Goal: Navigation & Orientation: Find specific page/section

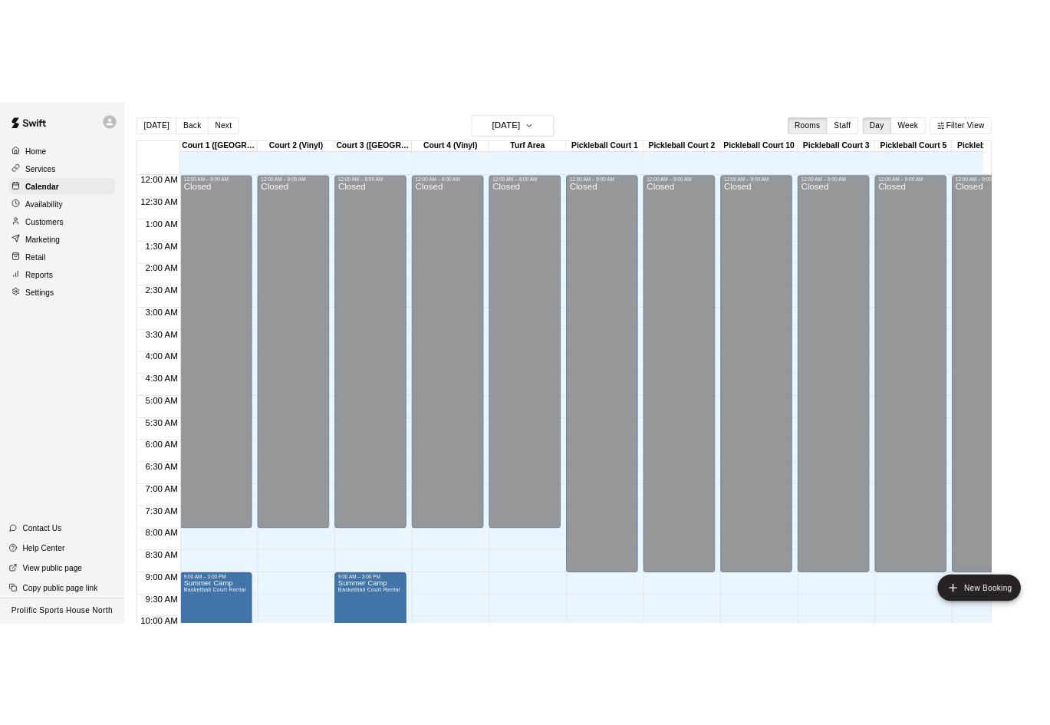
scroll to position [786, 0]
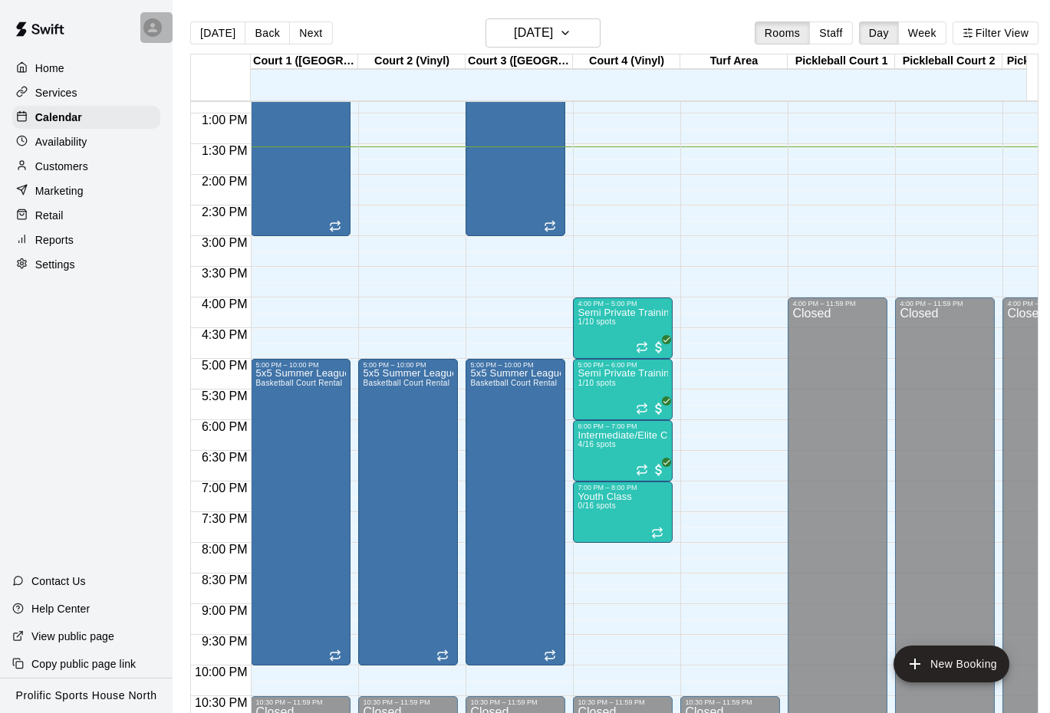
click at [158, 27] on icon at bounding box center [153, 28] width 14 height 14
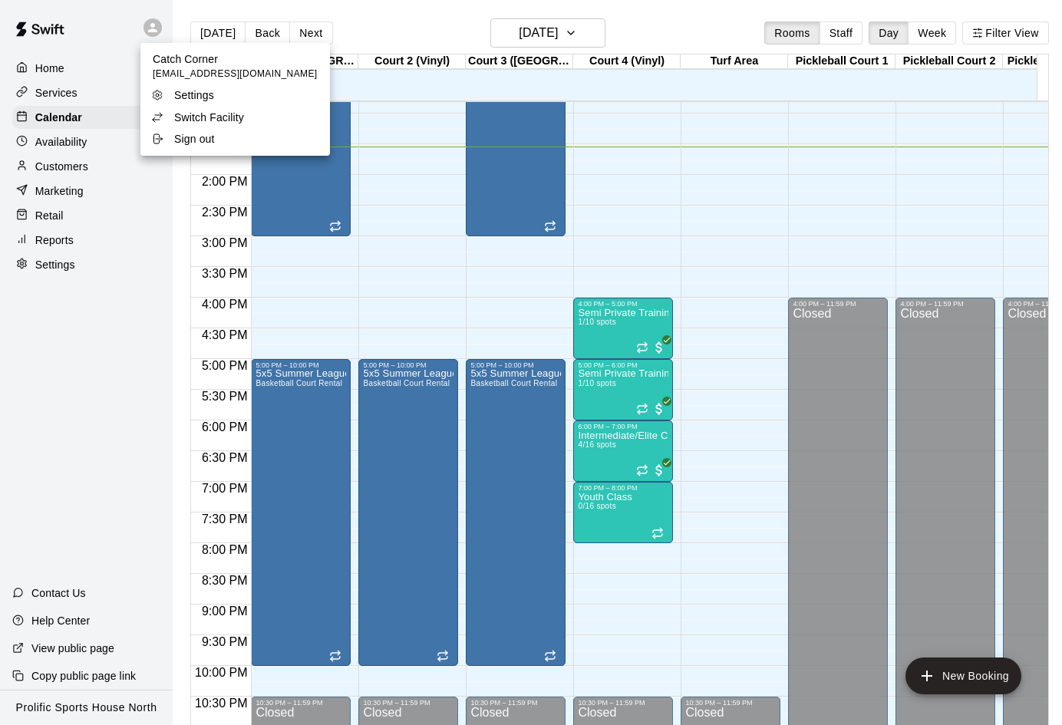
click at [206, 119] on p "Switch Facility" at bounding box center [209, 117] width 70 height 15
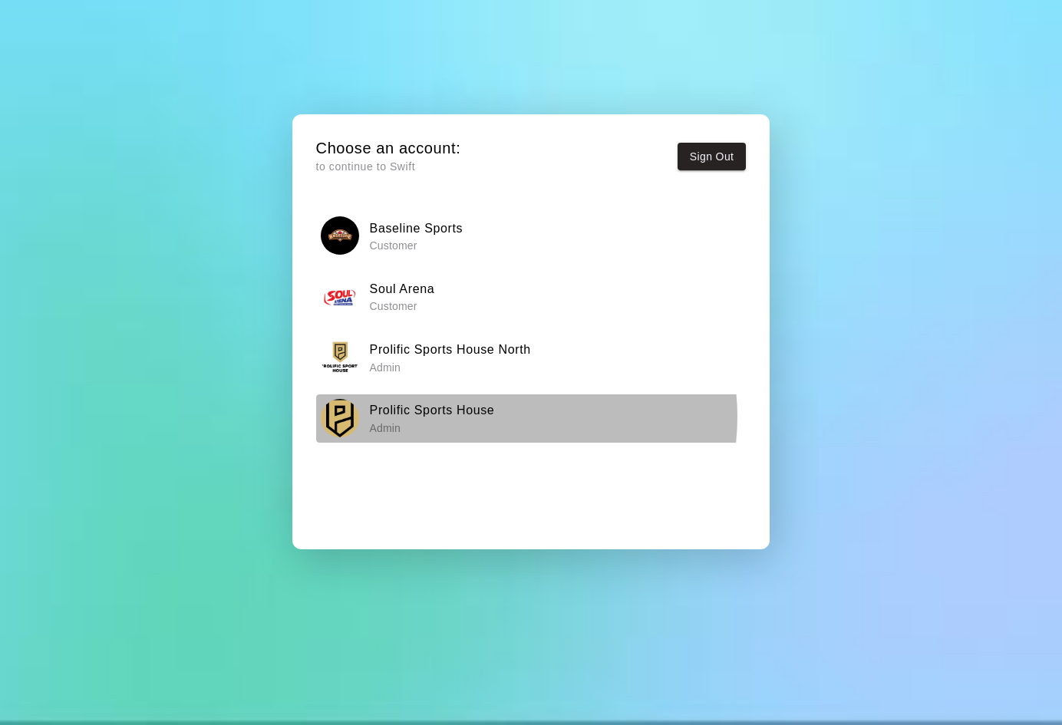
click at [503, 417] on div "Prolific Sports House Admin" at bounding box center [531, 418] width 420 height 38
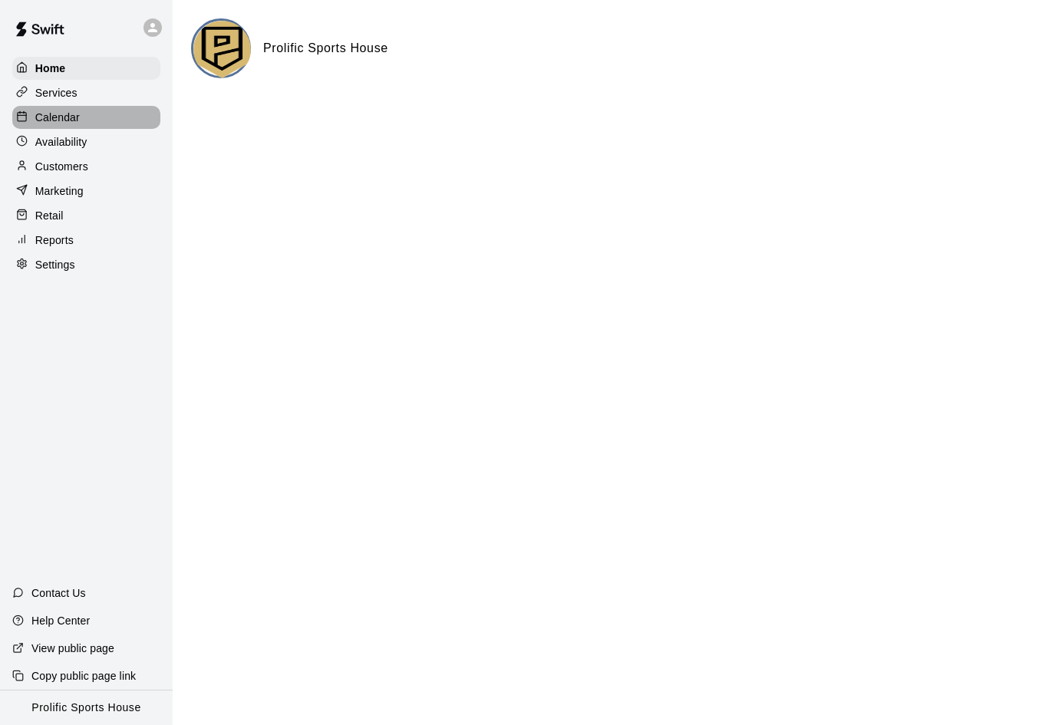
click at [61, 111] on p "Calendar" at bounding box center [57, 117] width 44 height 15
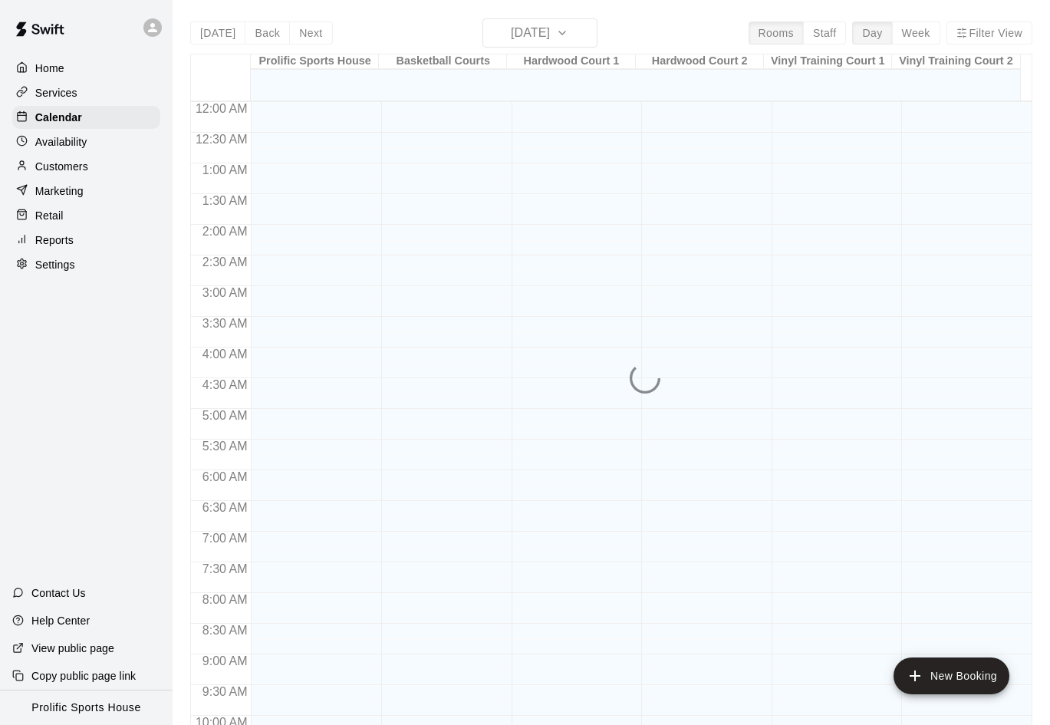
scroll to position [786, 0]
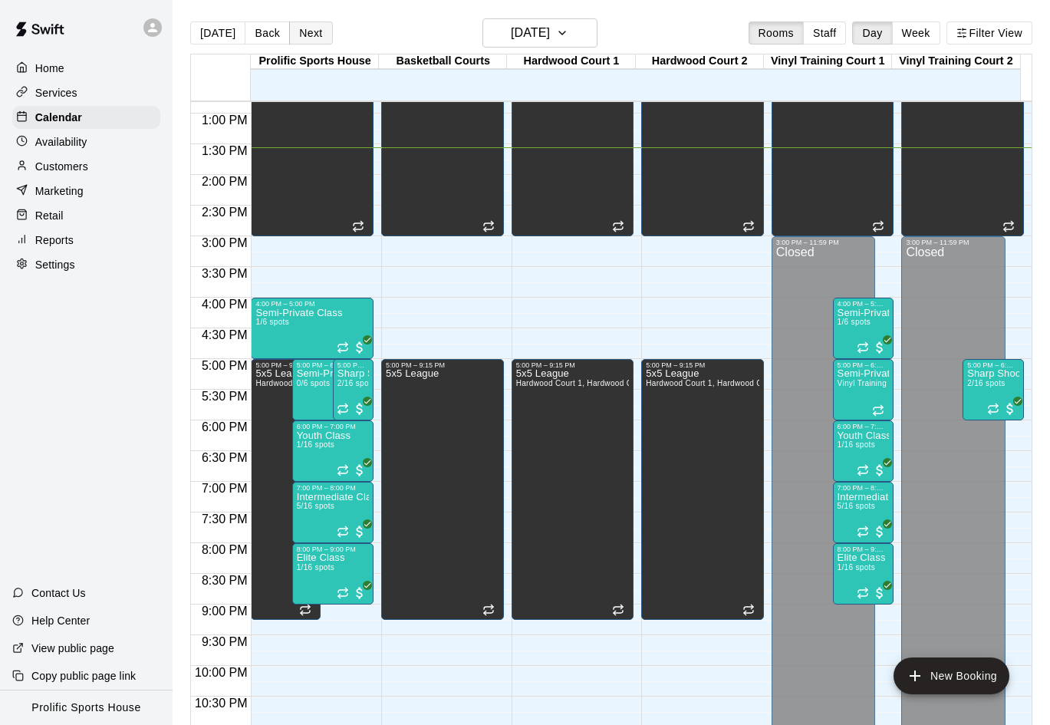
click at [309, 32] on button "Next" at bounding box center [310, 32] width 43 height 23
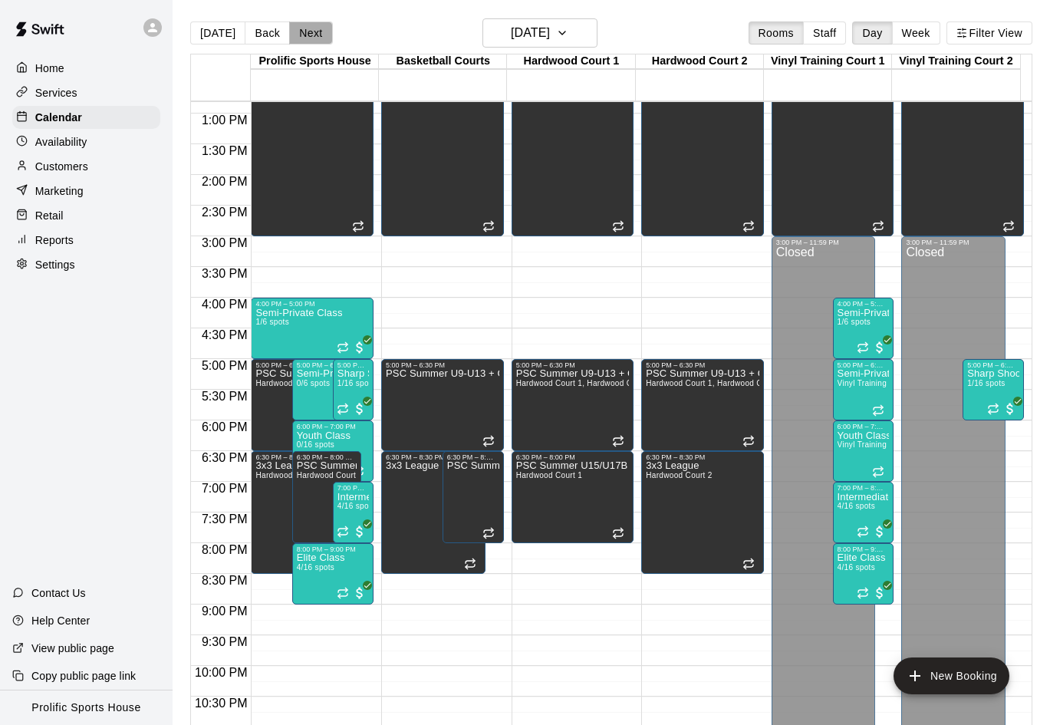
click at [308, 29] on button "Next" at bounding box center [310, 32] width 43 height 23
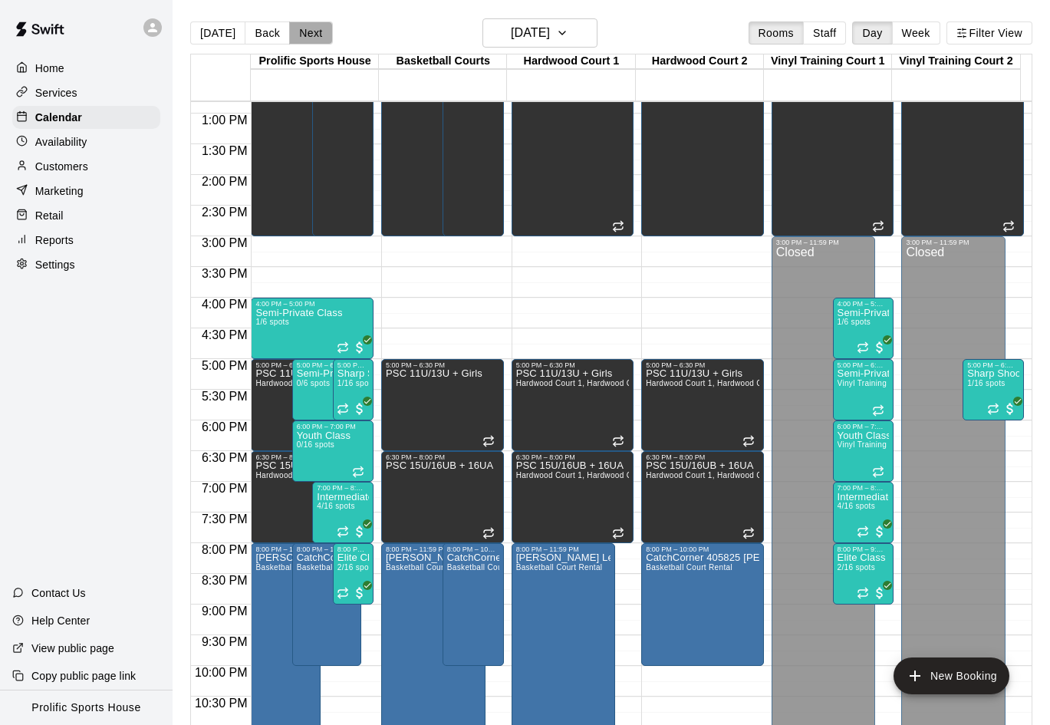
click at [314, 25] on button "Next" at bounding box center [310, 32] width 43 height 23
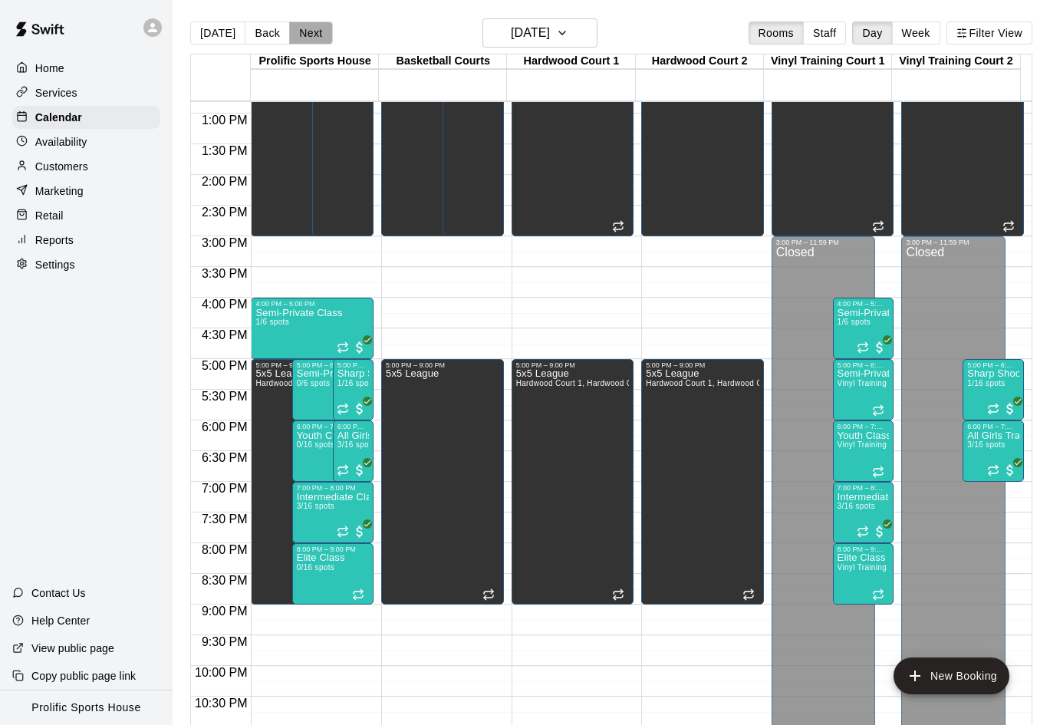
click at [311, 30] on button "Next" at bounding box center [310, 32] width 43 height 23
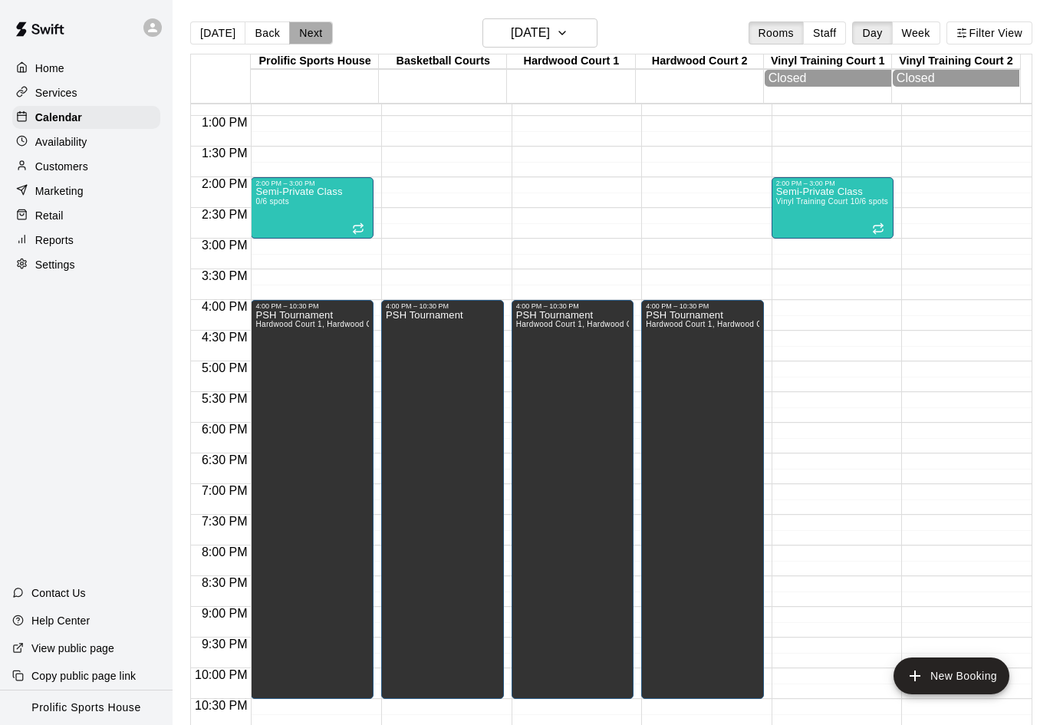
click at [303, 29] on button "Next" at bounding box center [310, 32] width 43 height 23
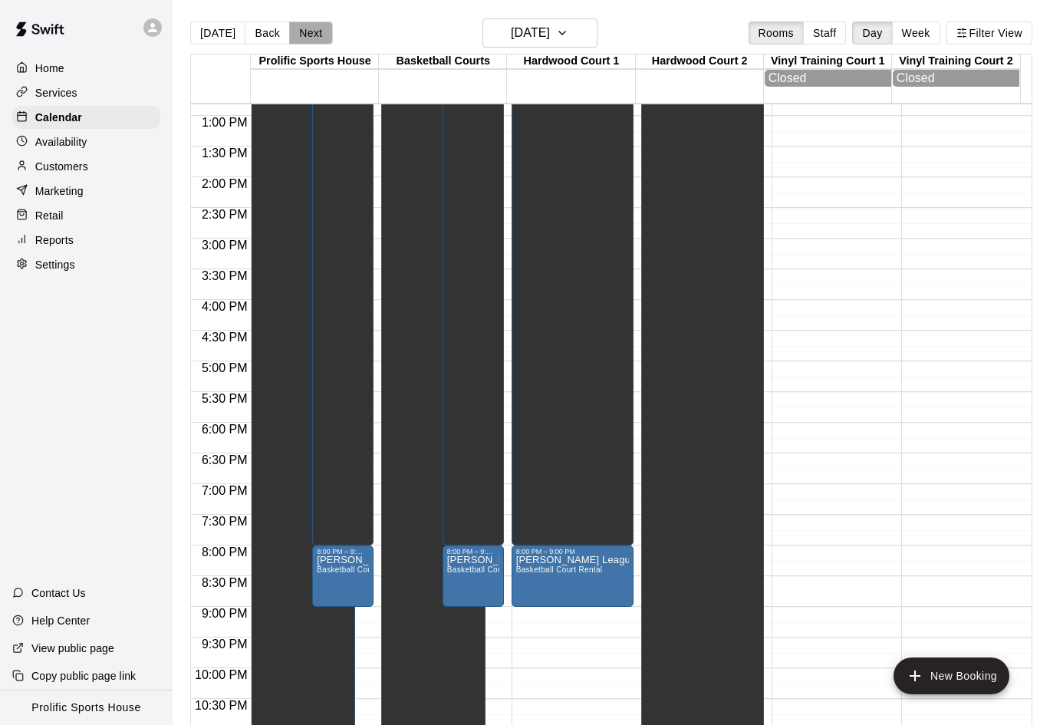
click at [297, 28] on button "Next" at bounding box center [310, 32] width 43 height 23
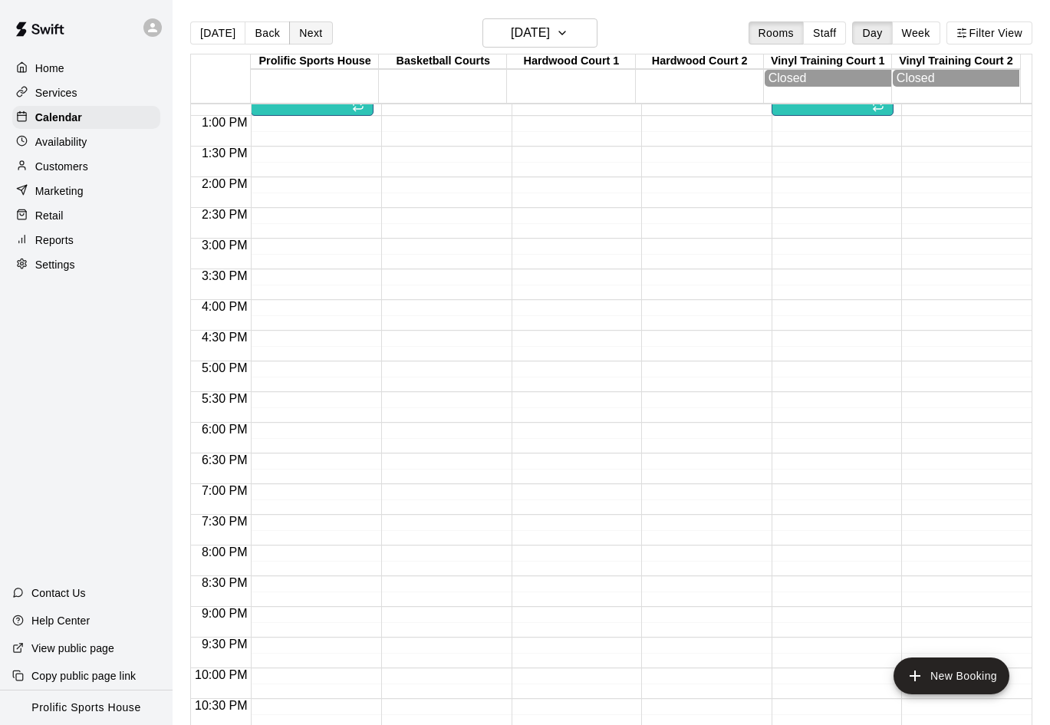
click at [302, 38] on button "Next" at bounding box center [310, 32] width 43 height 23
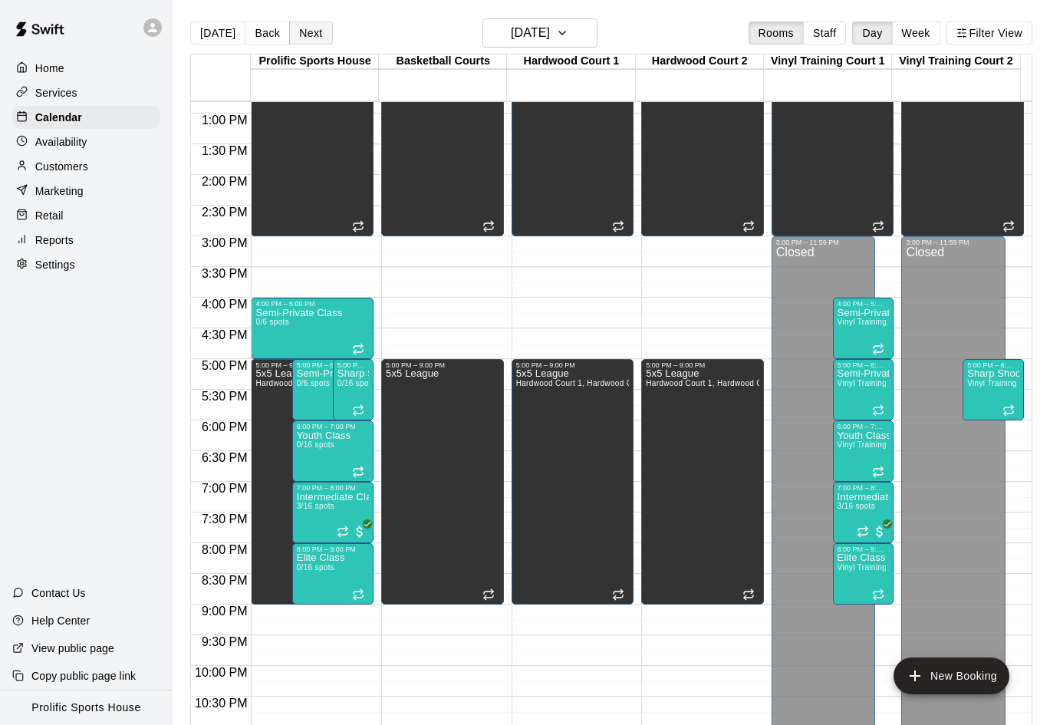
click at [306, 31] on button "Next" at bounding box center [310, 32] width 43 height 23
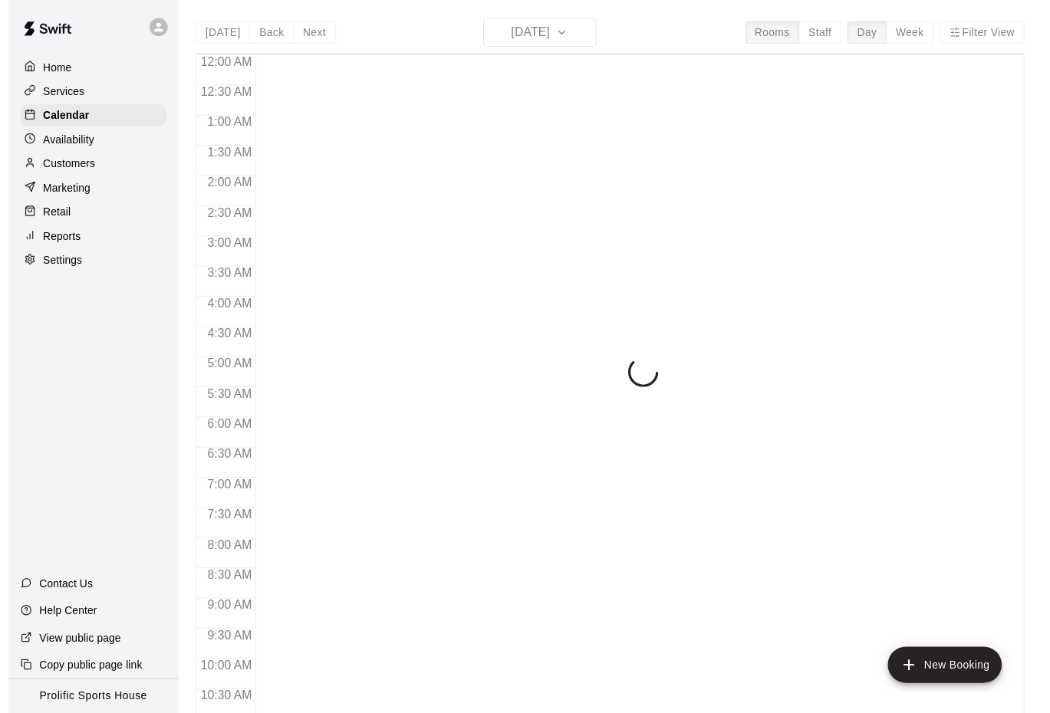
scroll to position [786, 0]
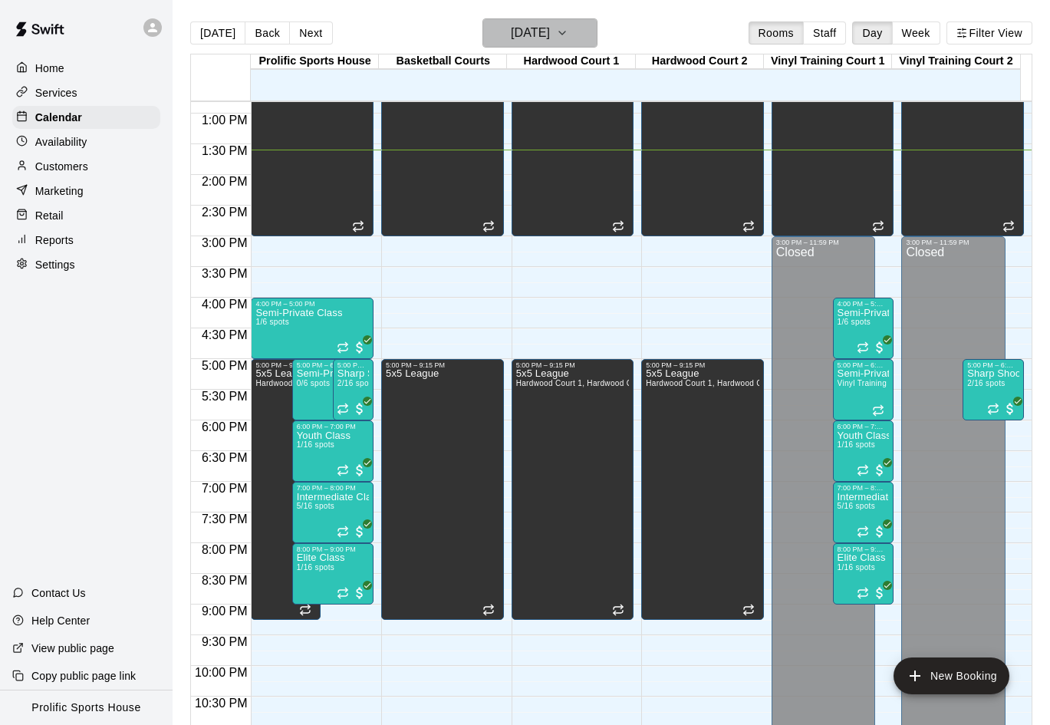
click at [535, 41] on h6 "[DATE]" at bounding box center [530, 32] width 39 height 21
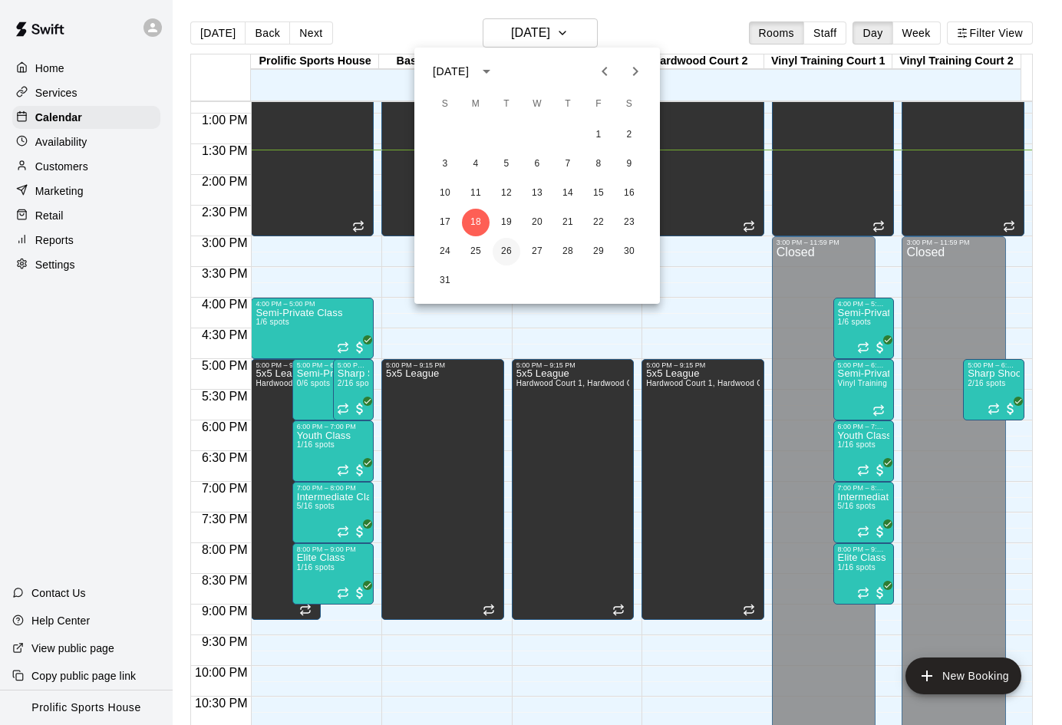
click at [504, 249] on button "26" at bounding box center [507, 252] width 28 height 28
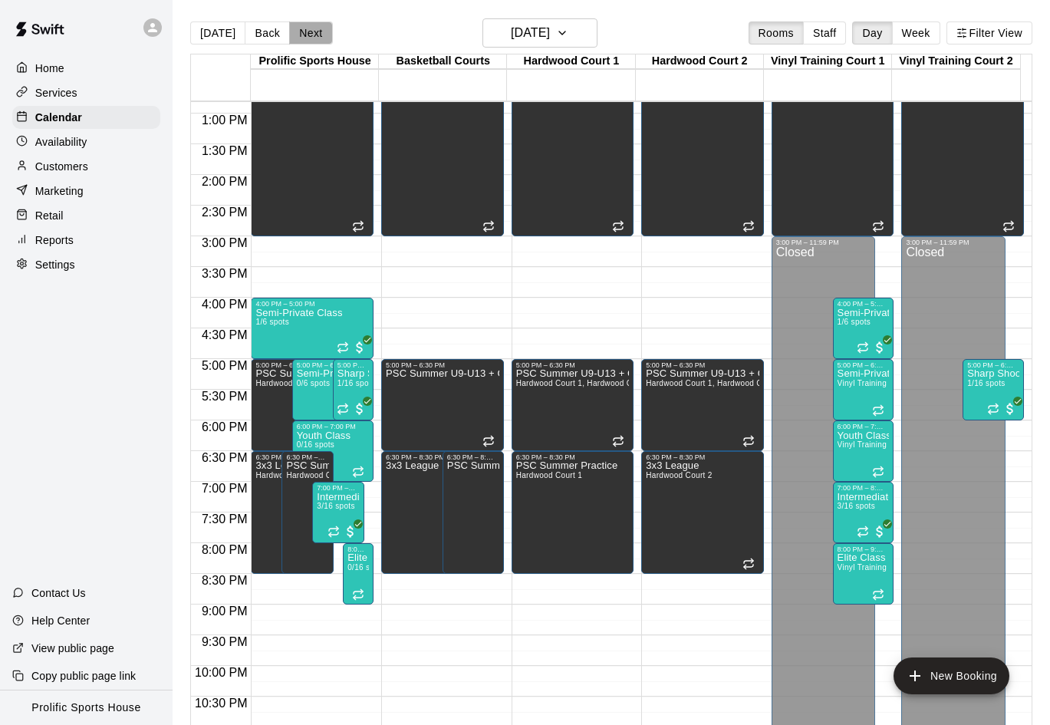
click at [308, 44] on button "Next" at bounding box center [310, 32] width 43 height 23
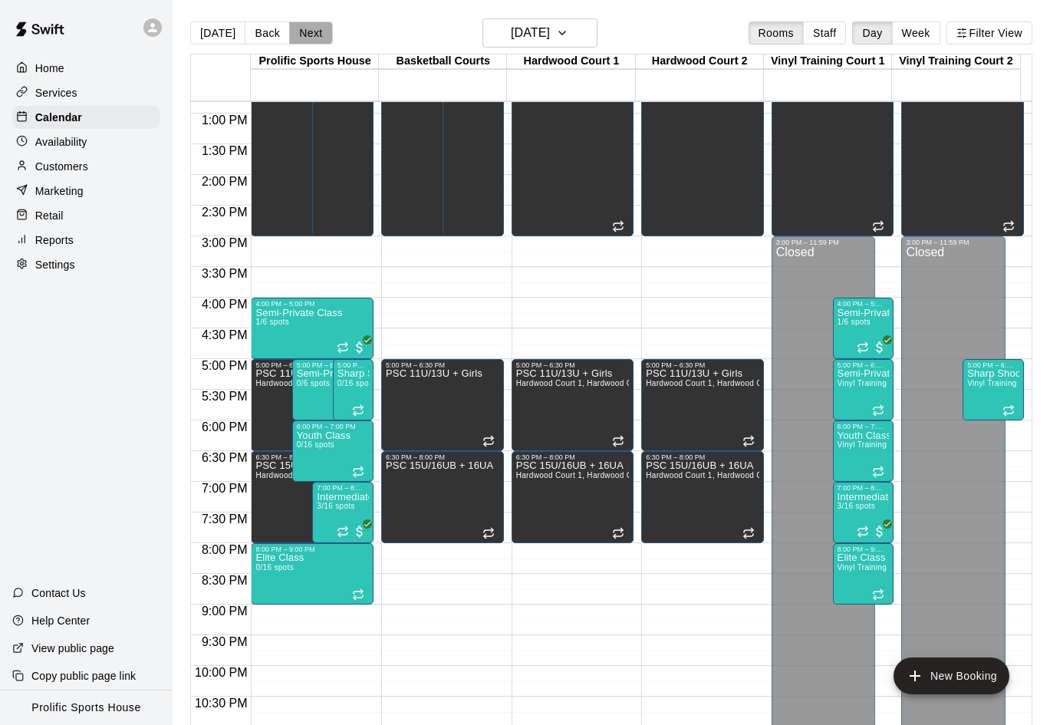
click at [300, 29] on button "Next" at bounding box center [310, 32] width 43 height 23
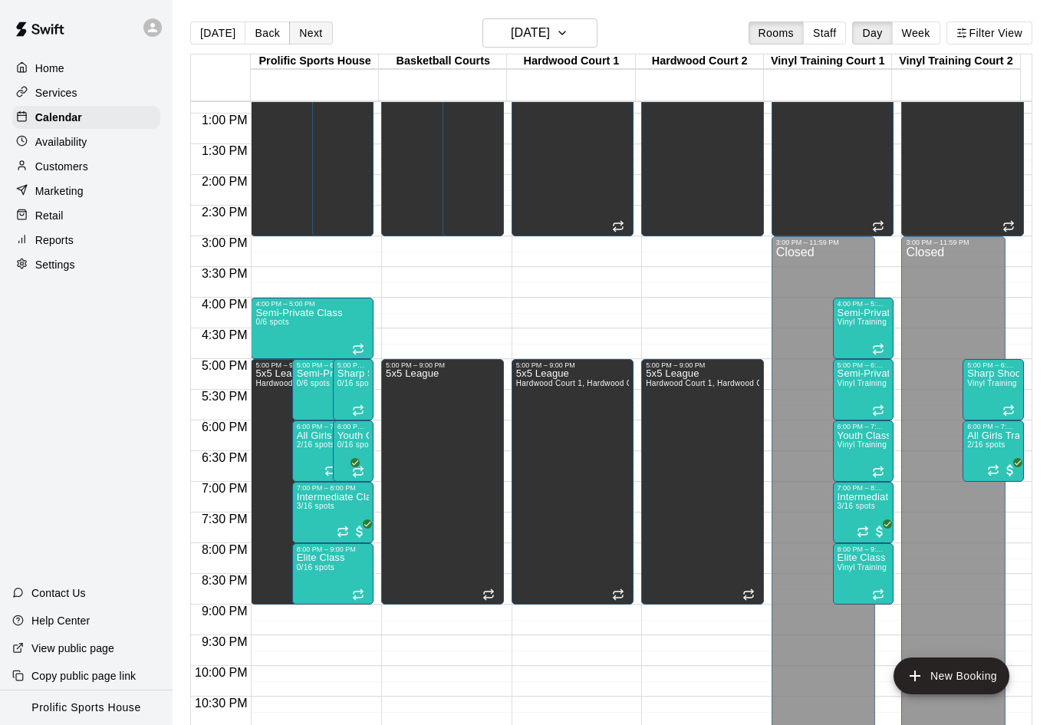
click at [311, 39] on button "Next" at bounding box center [310, 32] width 43 height 23
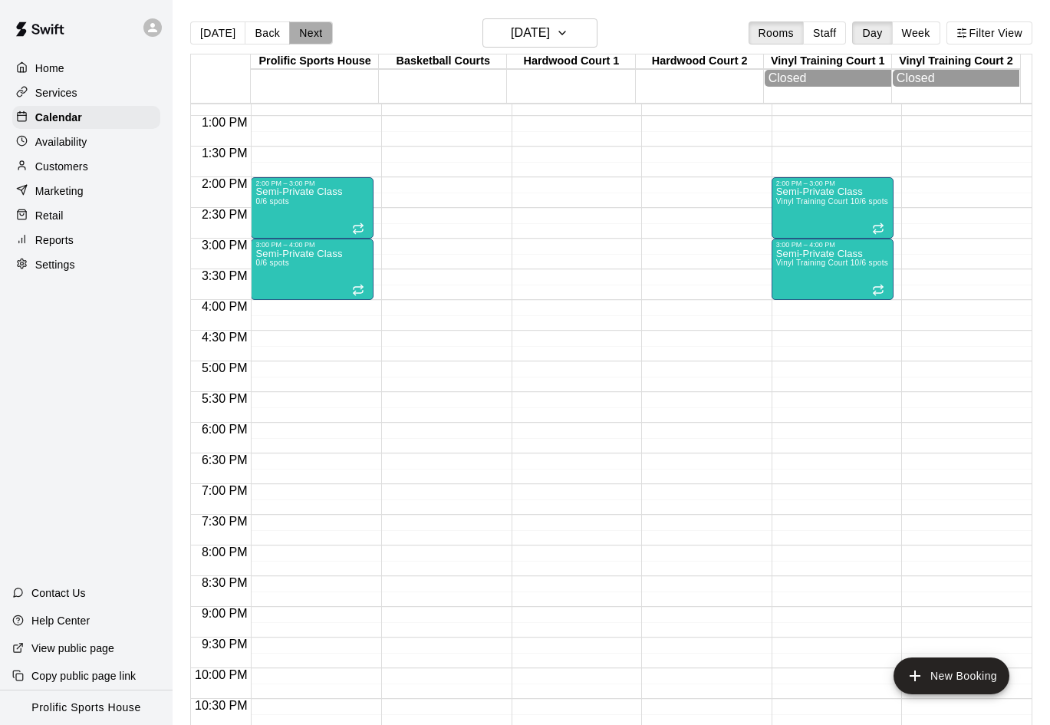
click at [305, 39] on button "Next" at bounding box center [310, 32] width 43 height 23
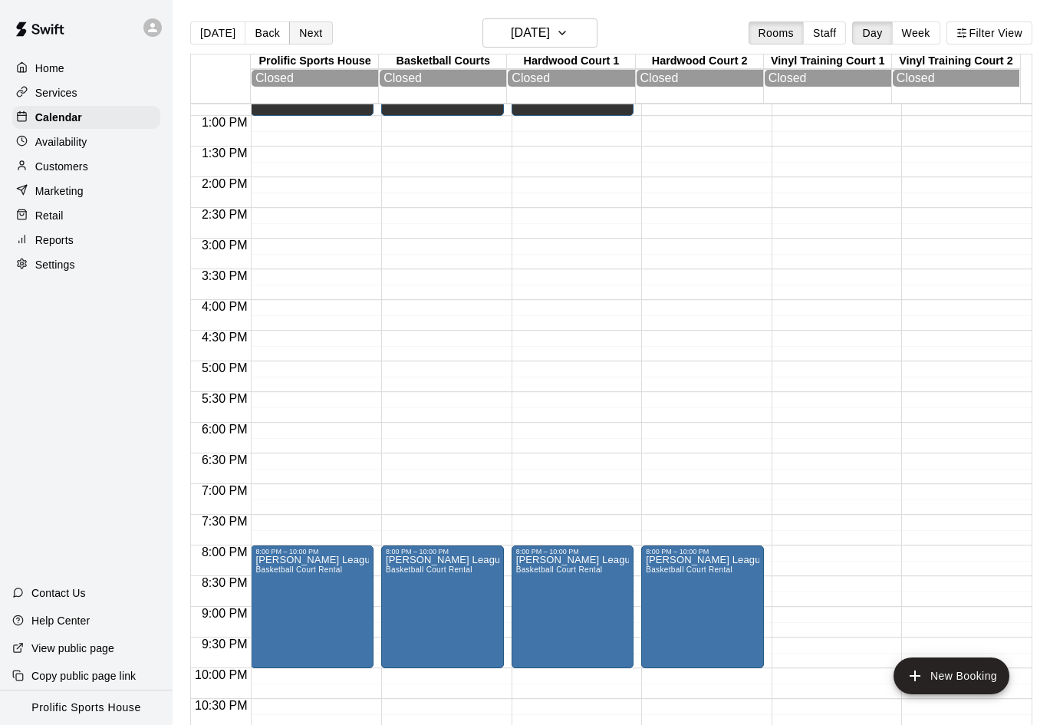
click at [302, 35] on button "Next" at bounding box center [310, 32] width 43 height 23
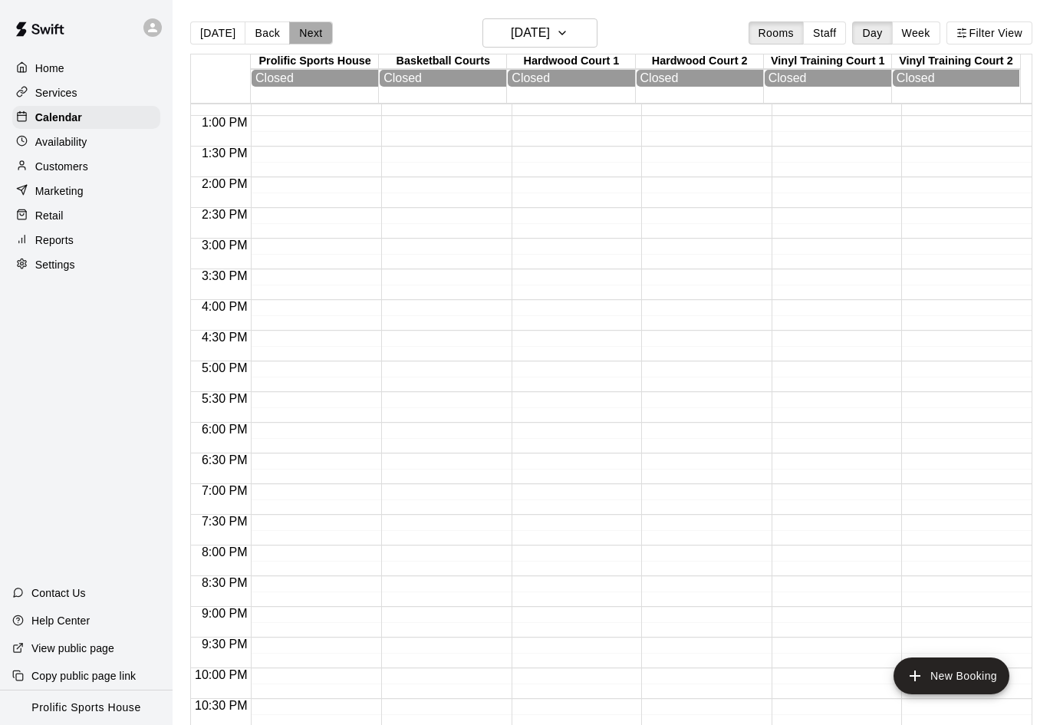
click at [315, 37] on button "Next" at bounding box center [310, 32] width 43 height 23
click at [164, 31] on div at bounding box center [156, 27] width 32 height 31
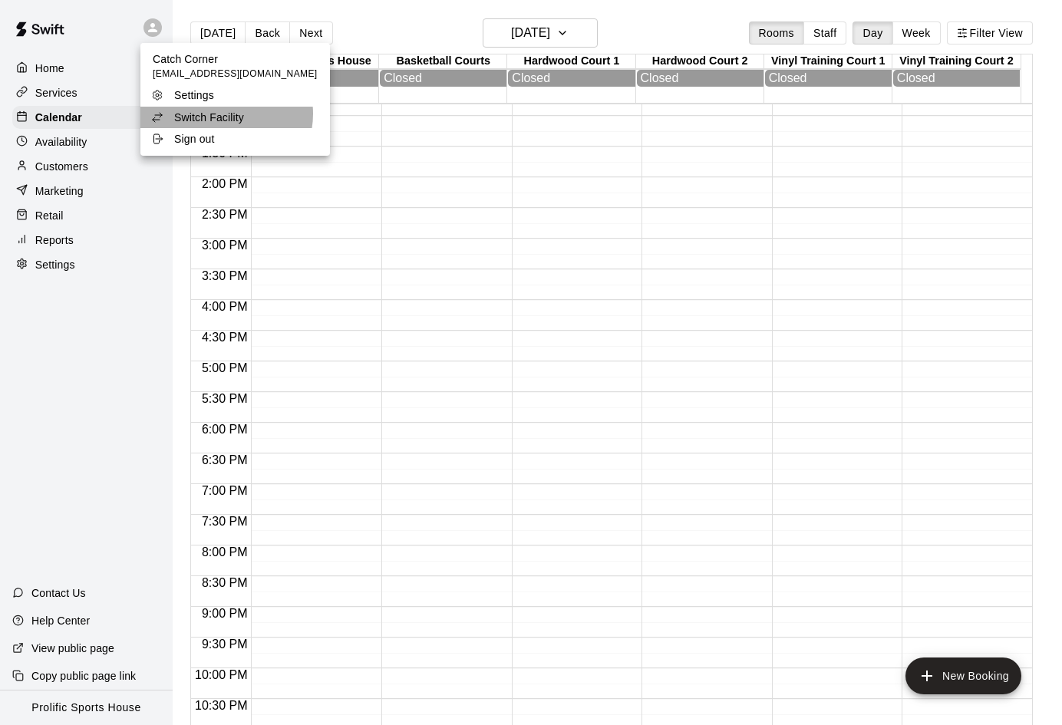
click at [226, 114] on p "Switch Facility" at bounding box center [209, 117] width 70 height 15
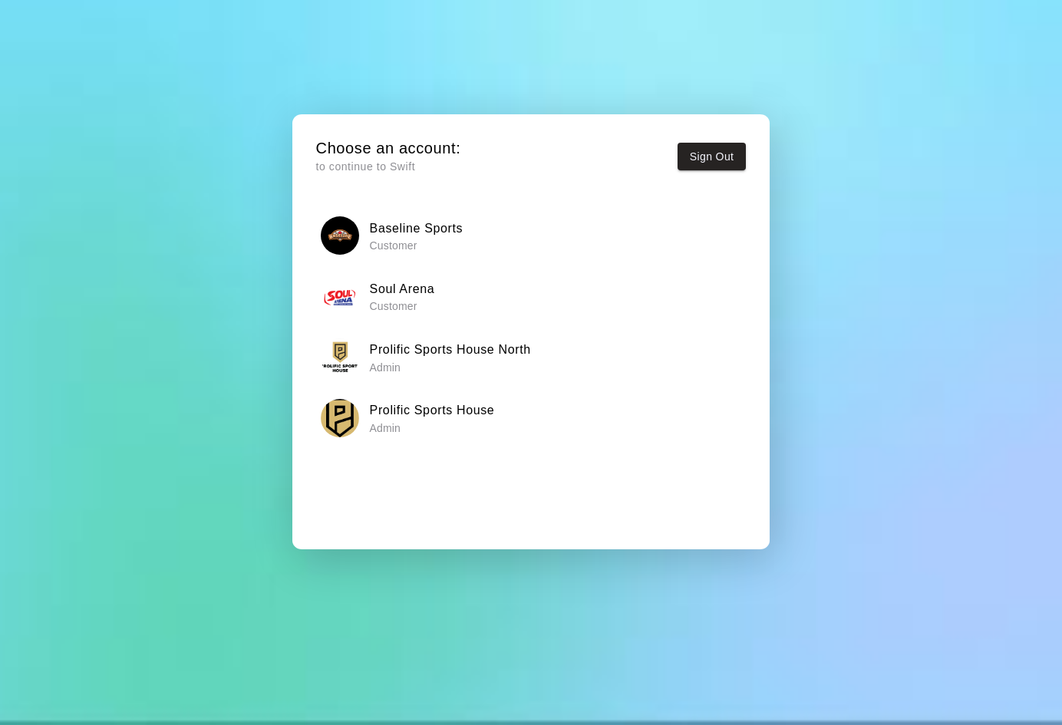
click at [473, 353] on h6 "Prolific Sports House North" at bounding box center [450, 350] width 161 height 20
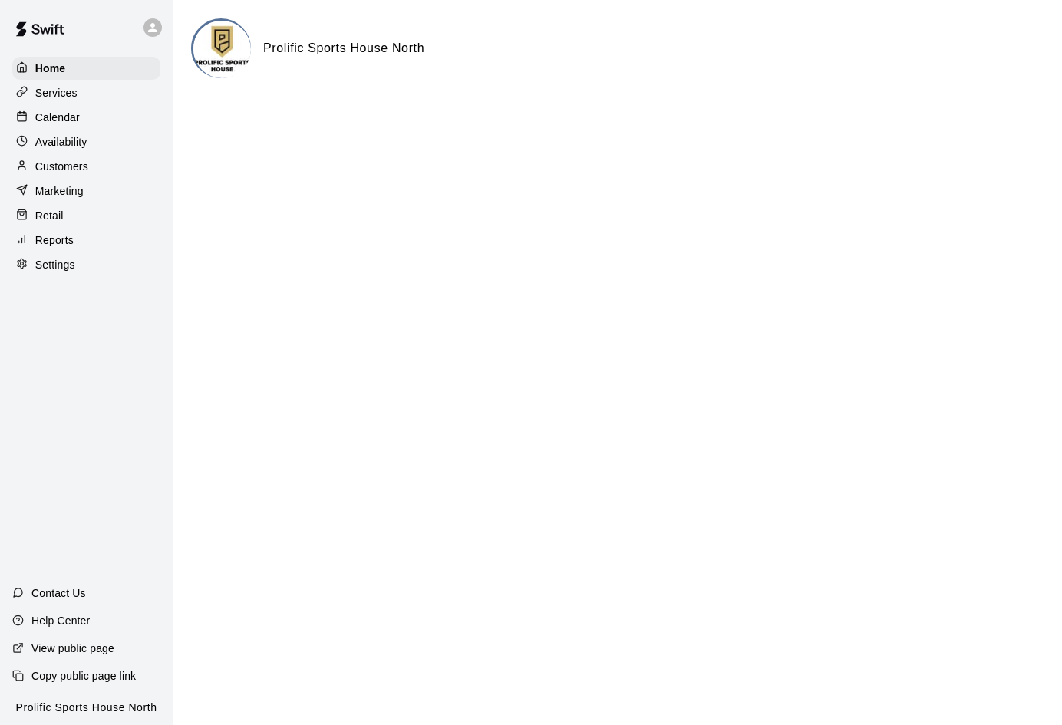
click at [75, 120] on p "Calendar" at bounding box center [57, 117] width 44 height 15
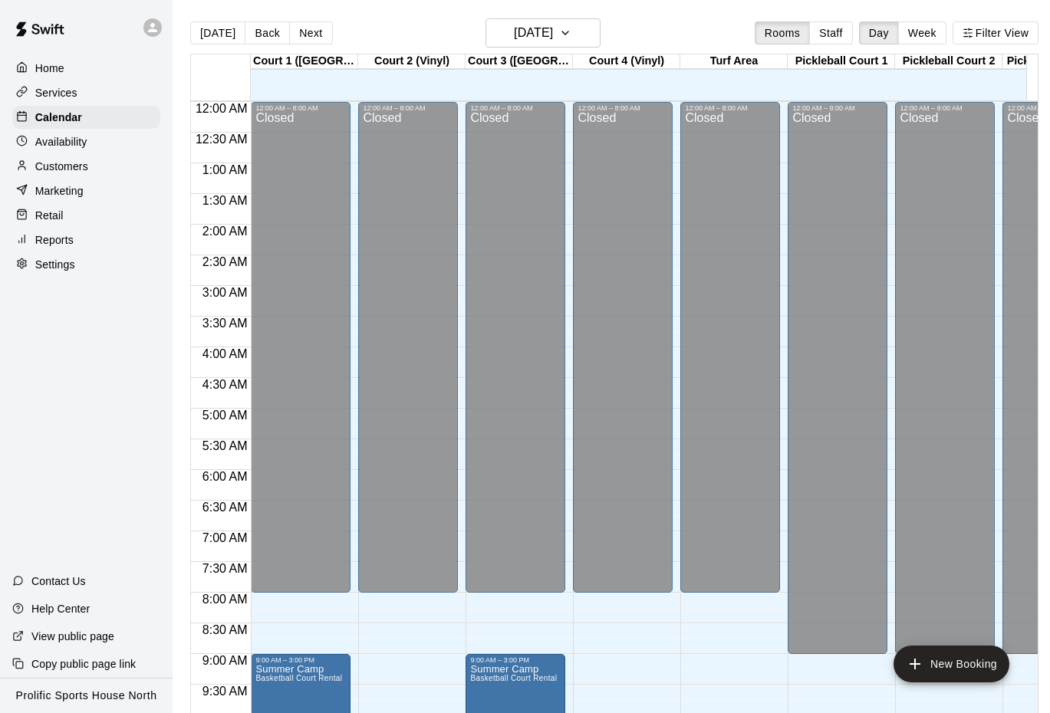
scroll to position [786, 0]
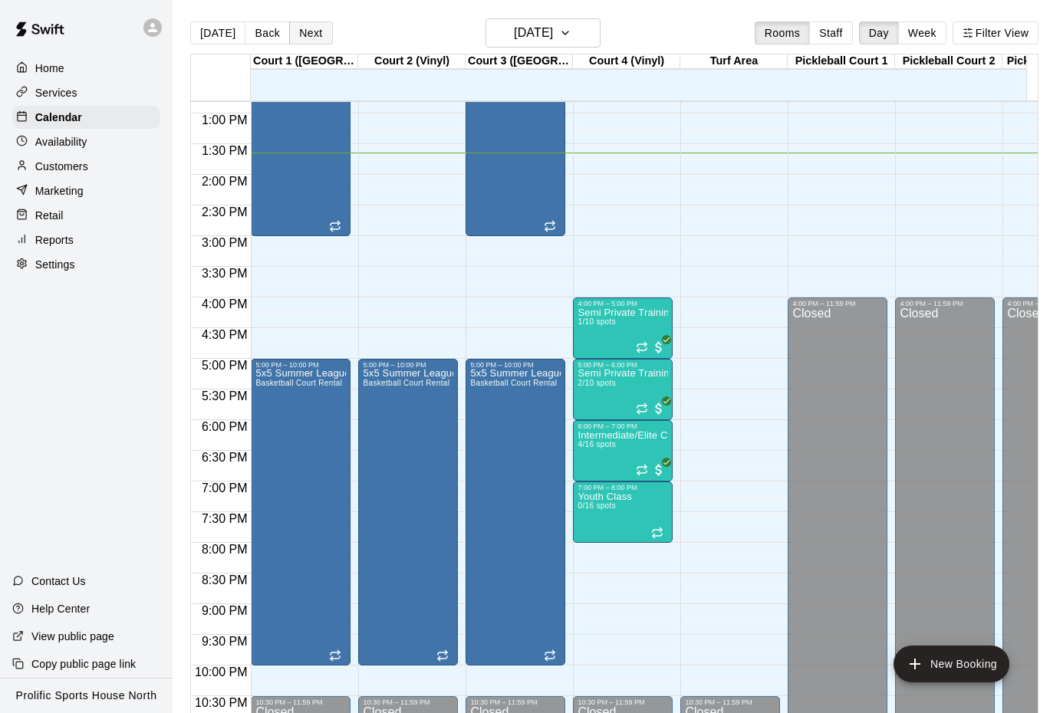
click at [308, 36] on button "Next" at bounding box center [310, 32] width 43 height 23
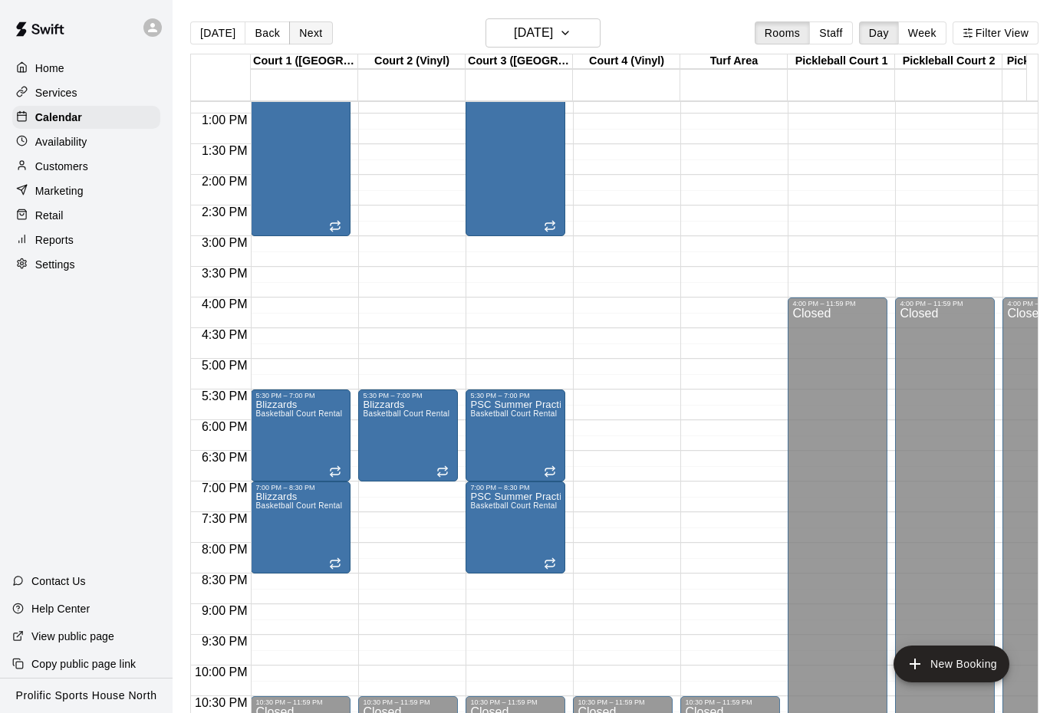
click at [292, 36] on button "Next" at bounding box center [310, 32] width 43 height 23
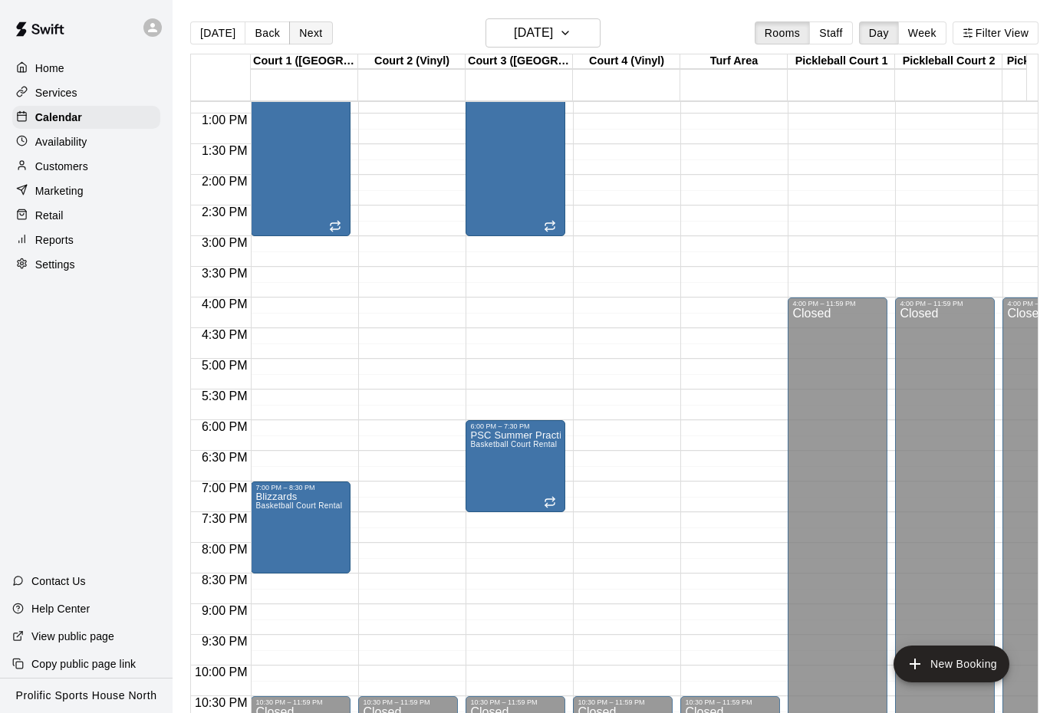
click at [295, 26] on button "Next" at bounding box center [310, 32] width 43 height 23
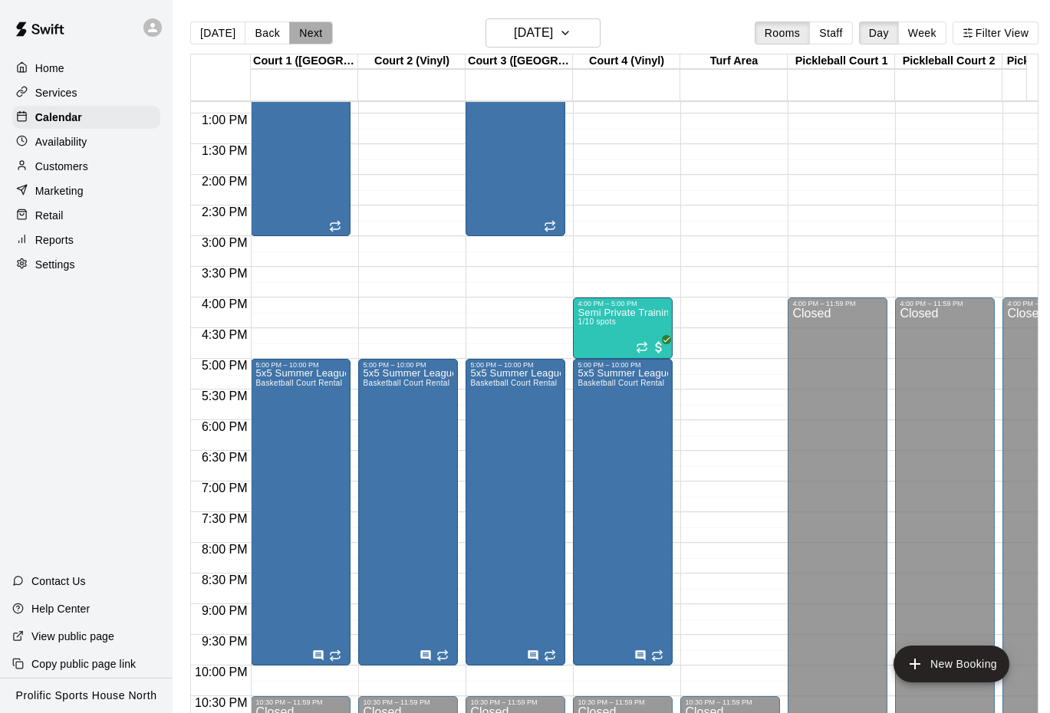
click at [305, 33] on button "Next" at bounding box center [310, 32] width 43 height 23
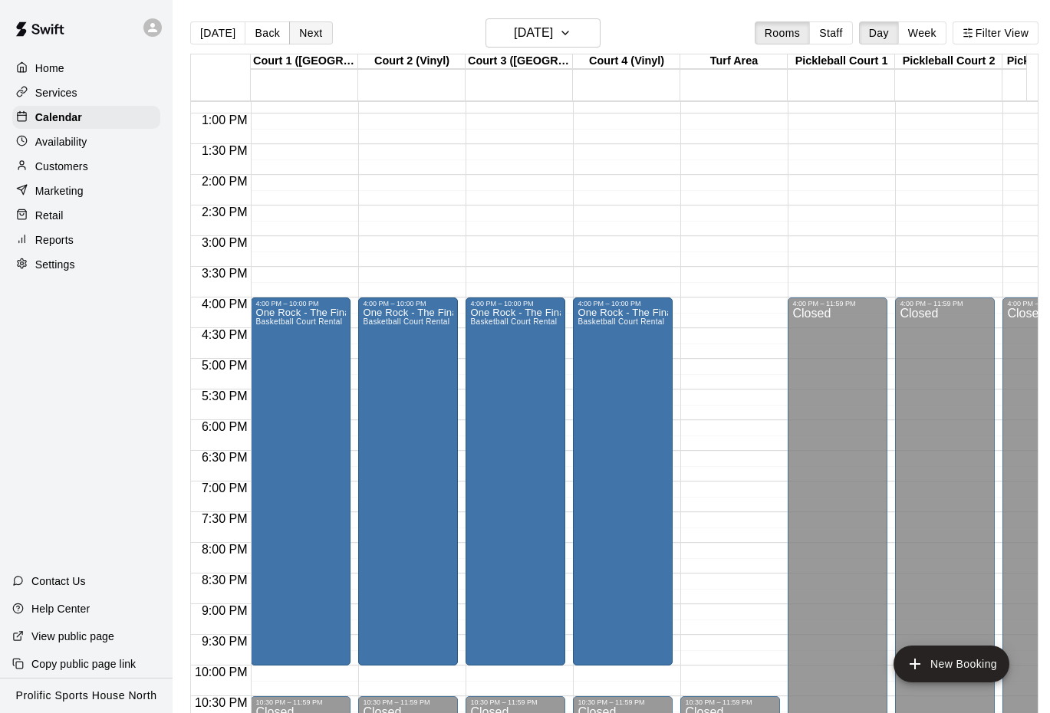
click at [299, 31] on button "Next" at bounding box center [310, 32] width 43 height 23
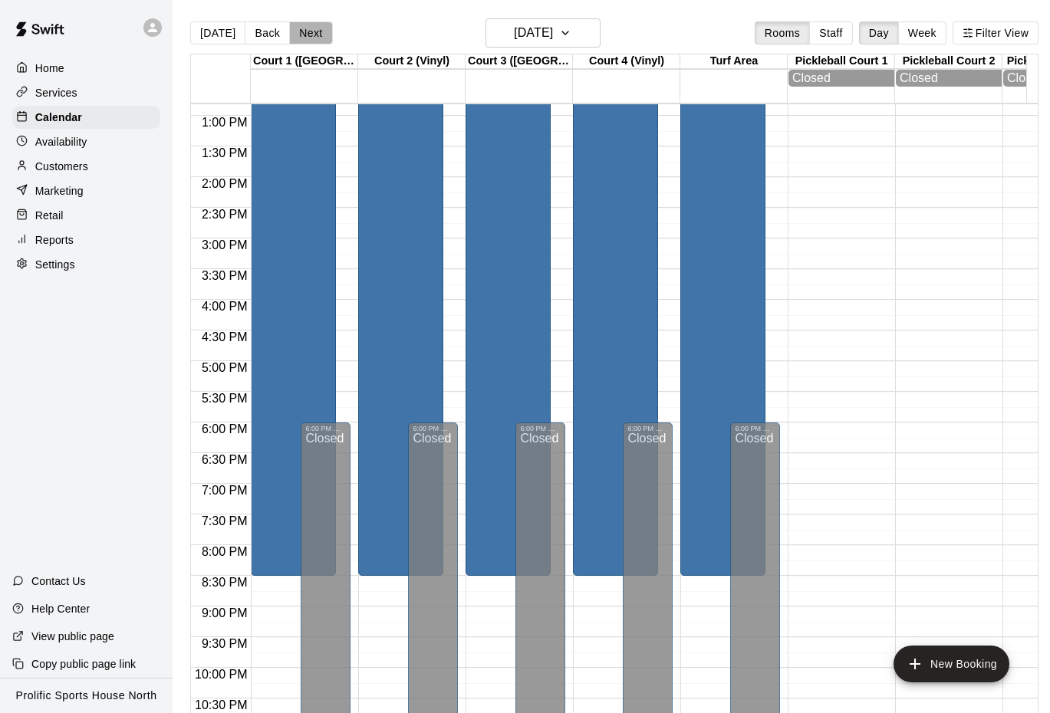
drag, startPoint x: 313, startPoint y: 28, endPoint x: 315, endPoint y: 36, distance: 8.7
click at [313, 28] on button "Next" at bounding box center [310, 32] width 43 height 23
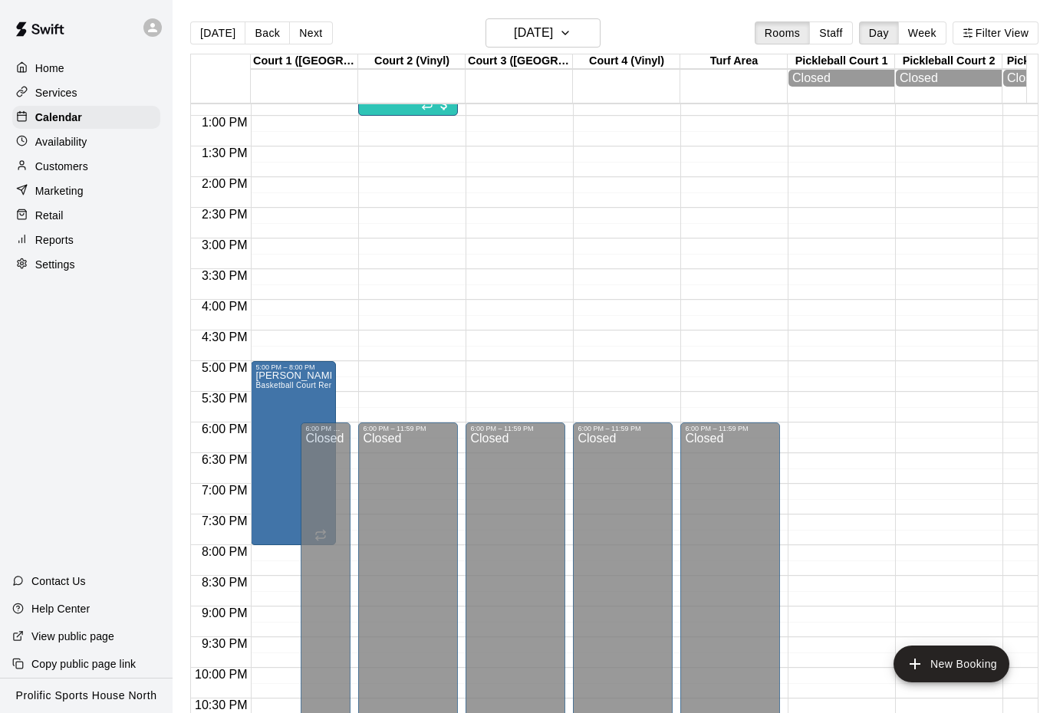
click at [305, 39] on button "Next" at bounding box center [310, 32] width 43 height 23
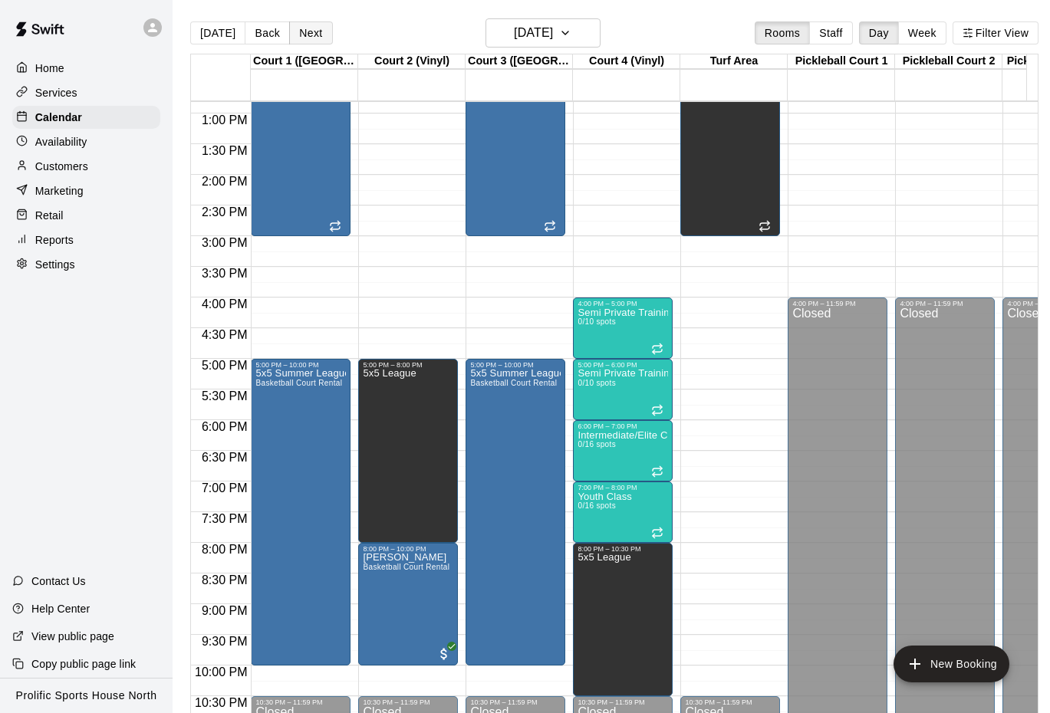
click at [305, 23] on button "Next" at bounding box center [310, 32] width 43 height 23
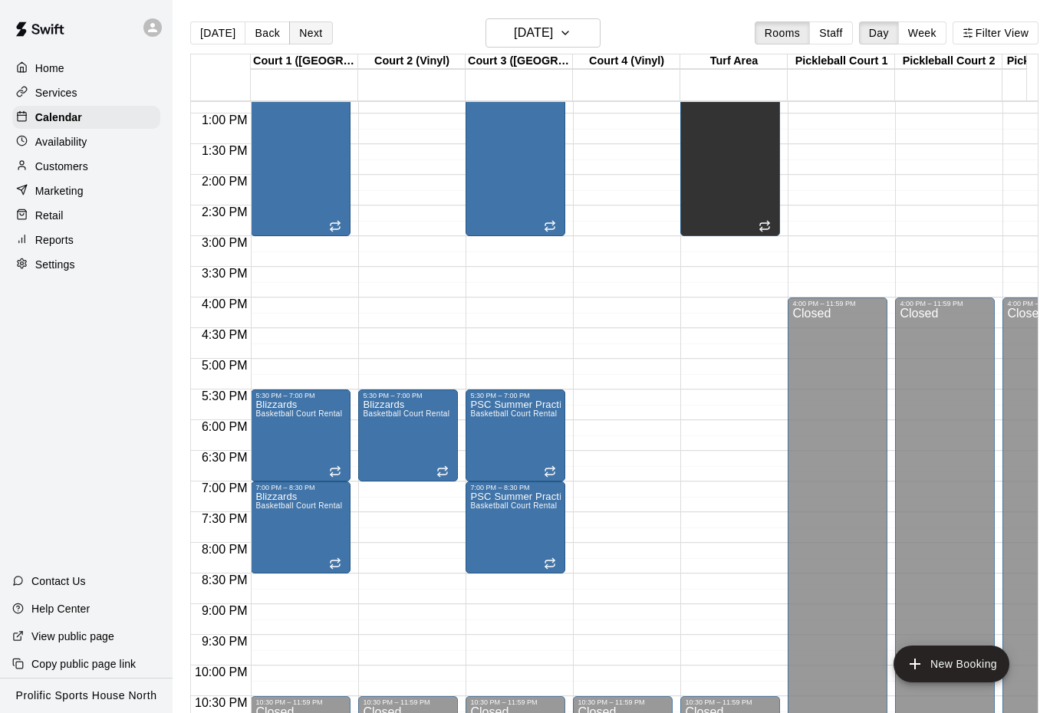
click at [309, 28] on button "Next" at bounding box center [310, 32] width 43 height 23
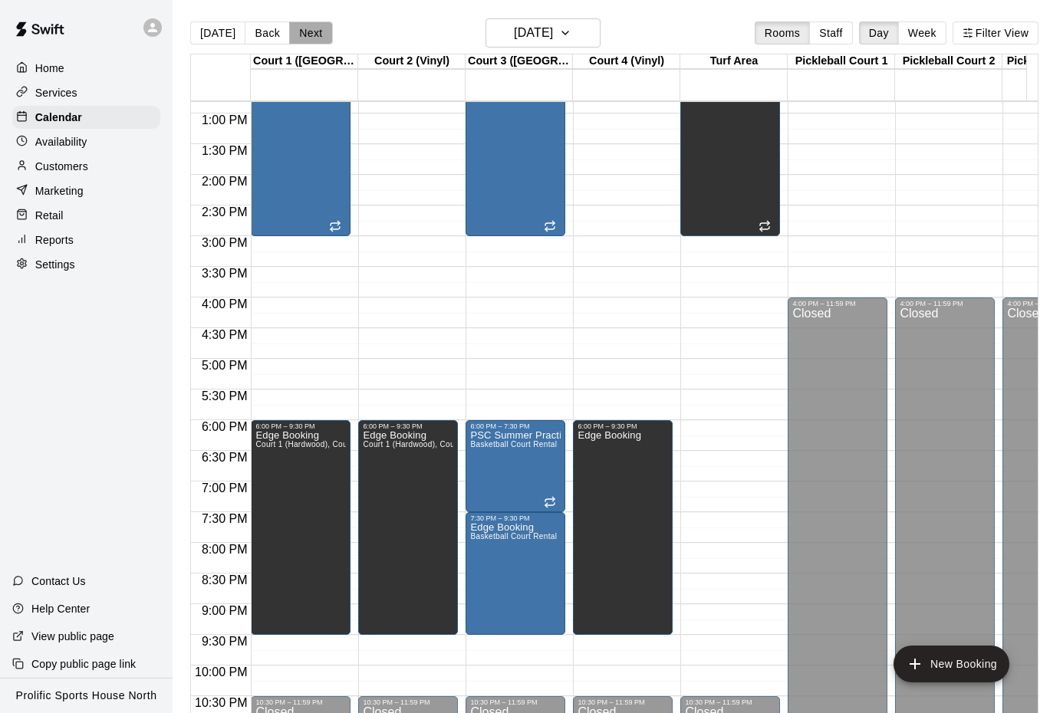
click at [293, 33] on button "Next" at bounding box center [310, 32] width 43 height 23
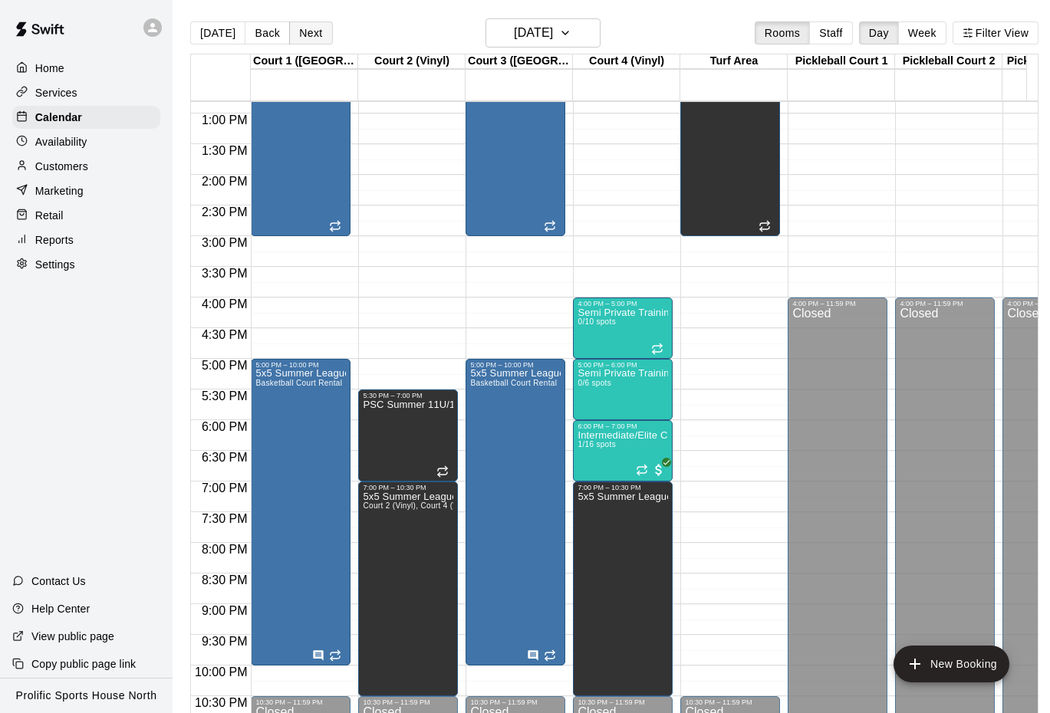
click at [306, 30] on button "Next" at bounding box center [310, 32] width 43 height 23
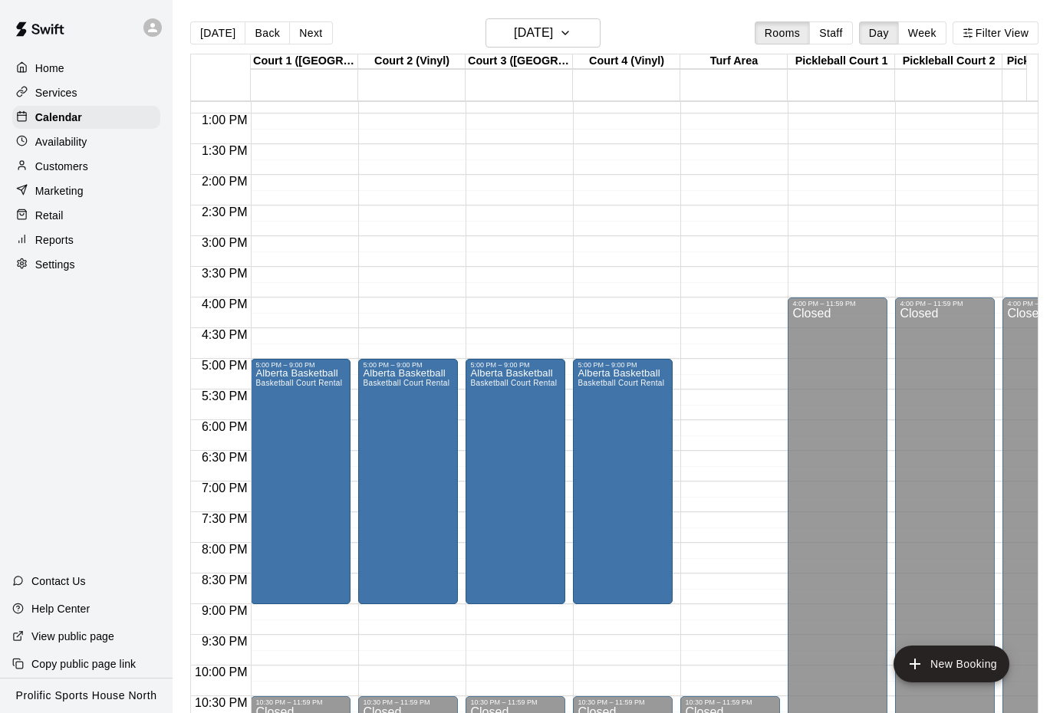
click at [305, 30] on button "Next" at bounding box center [310, 32] width 43 height 23
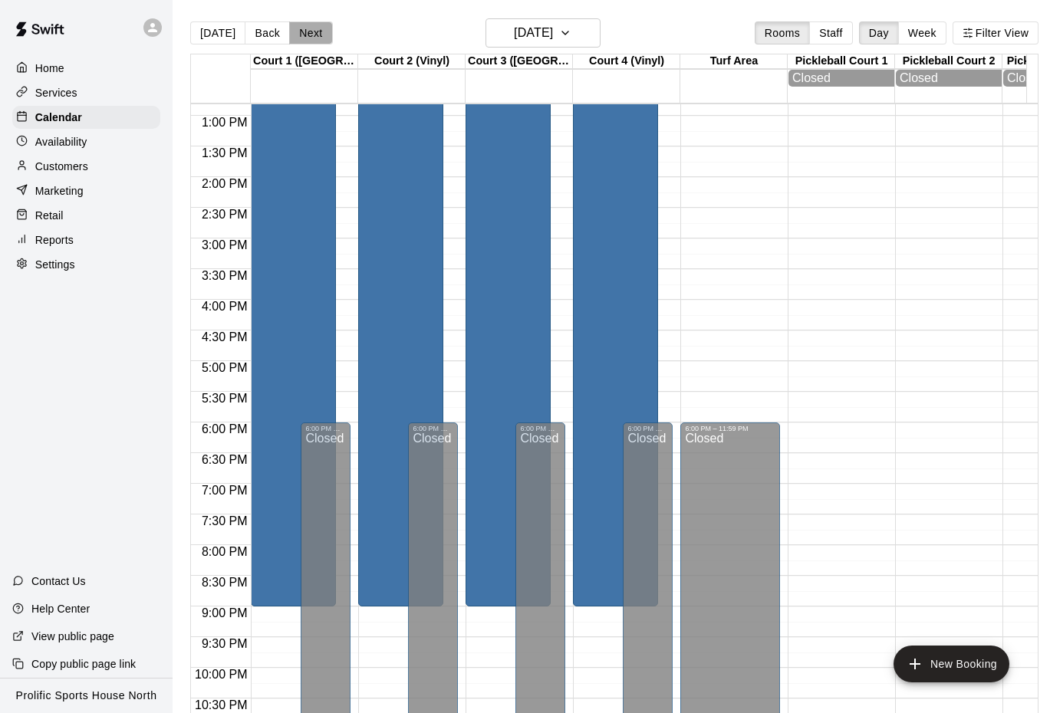
click at [309, 35] on button "Next" at bounding box center [310, 32] width 43 height 23
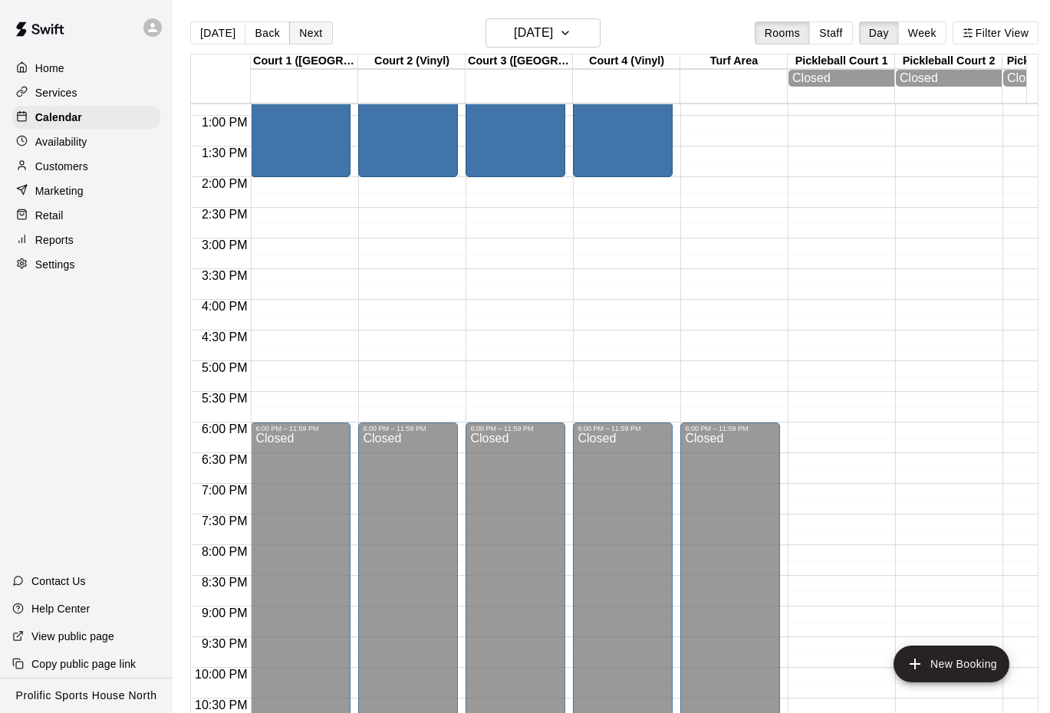
click at [310, 30] on button "Next" at bounding box center [310, 32] width 43 height 23
